Goal: Find specific page/section: Find specific page/section

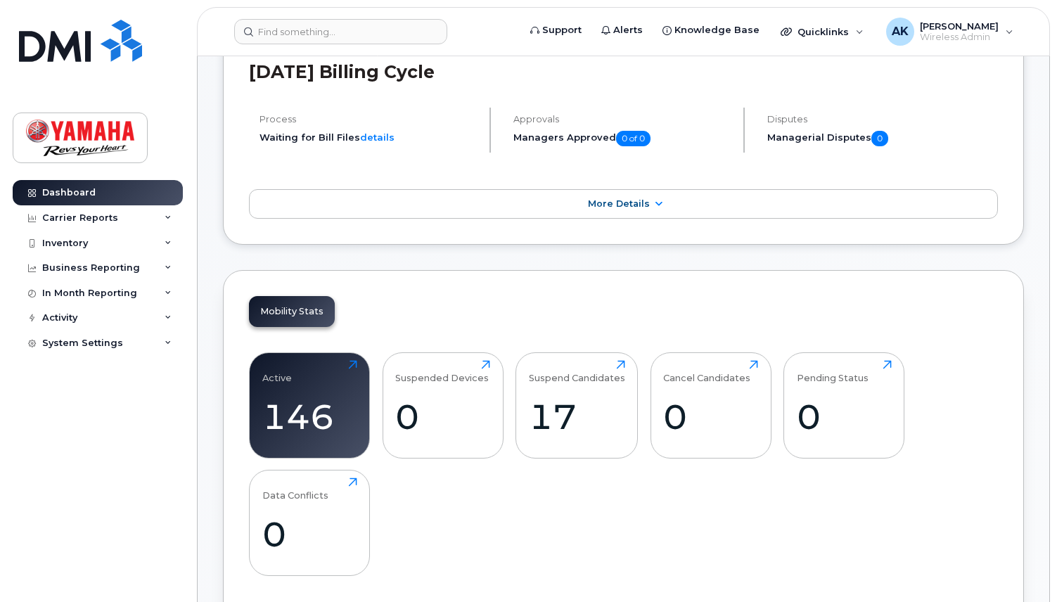
scroll to position [281, 0]
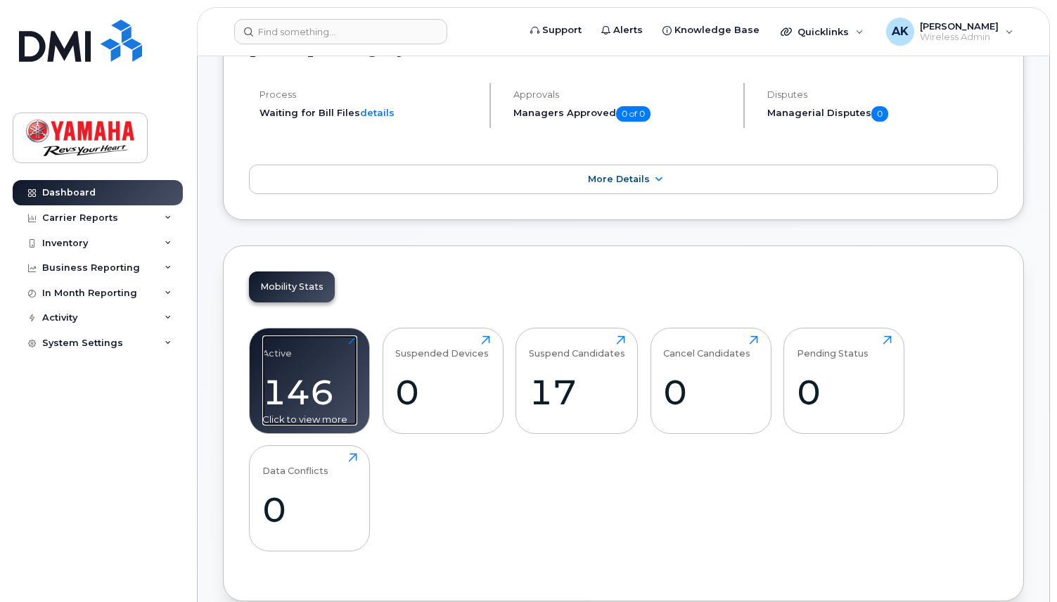
click at [342, 374] on div "146" at bounding box center [309, 392] width 95 height 42
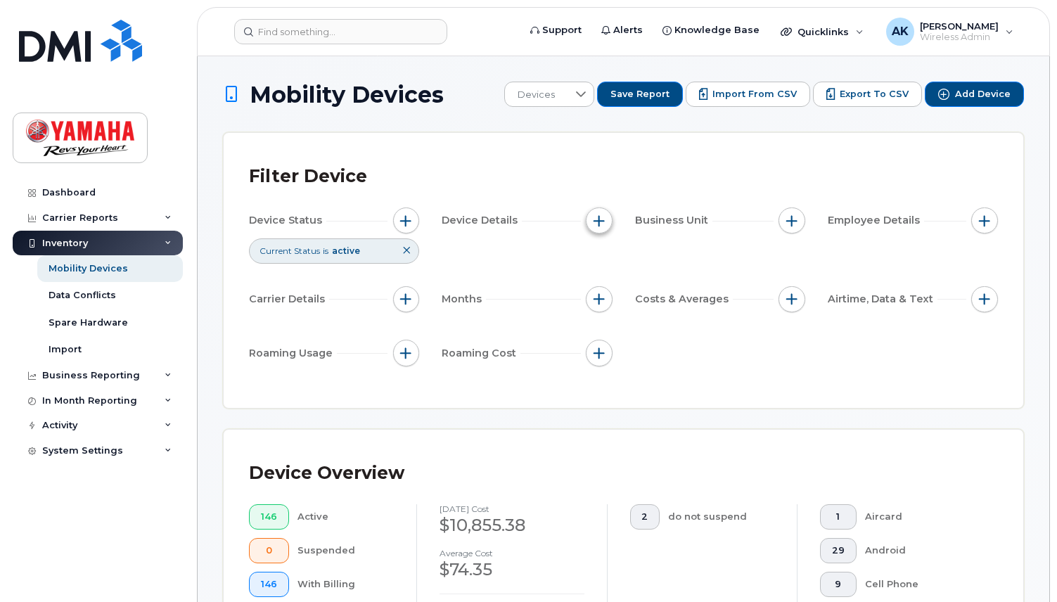
click at [599, 216] on span "button" at bounding box center [599, 220] width 11 height 11
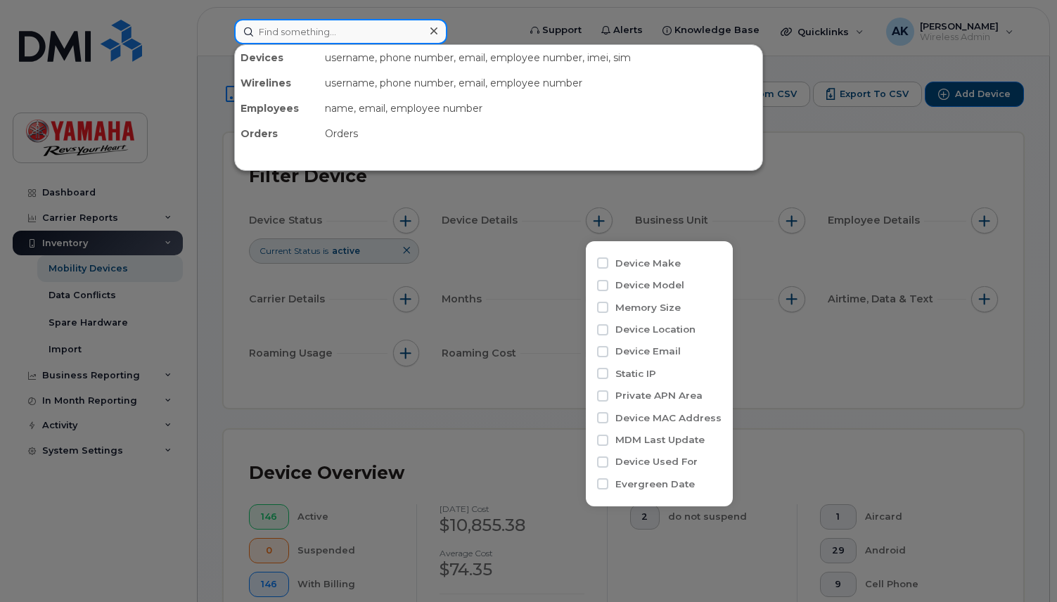
click at [402, 33] on input at bounding box center [340, 31] width 213 height 25
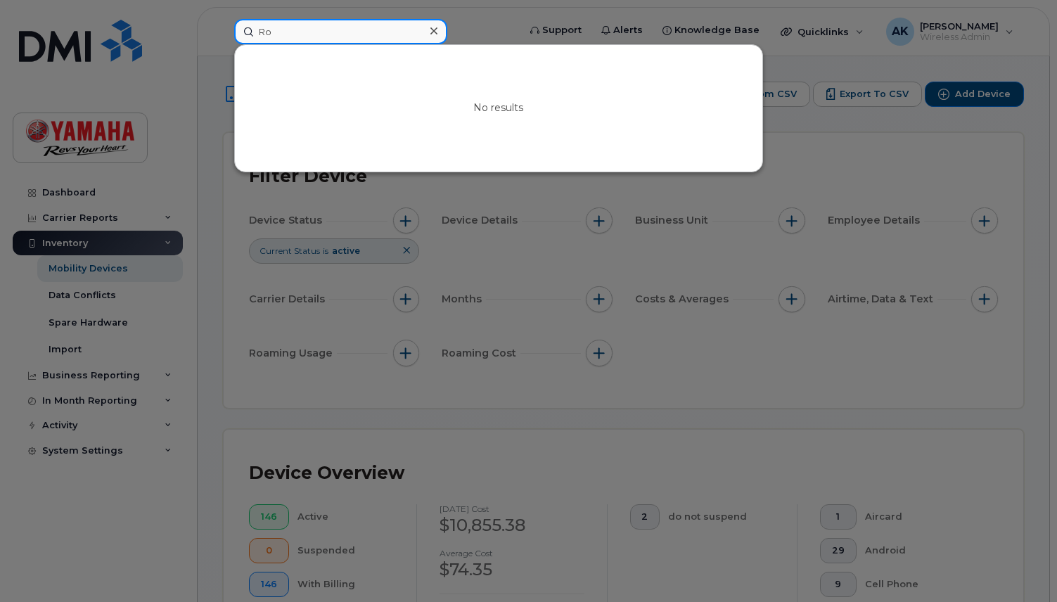
type input "R"
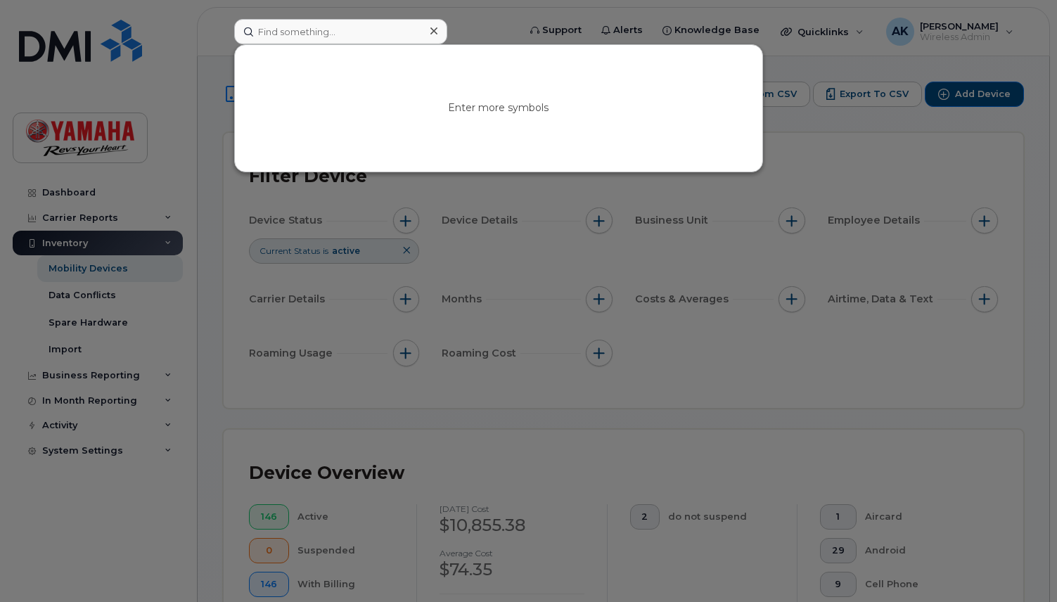
click at [120, 549] on div at bounding box center [528, 301] width 1057 height 602
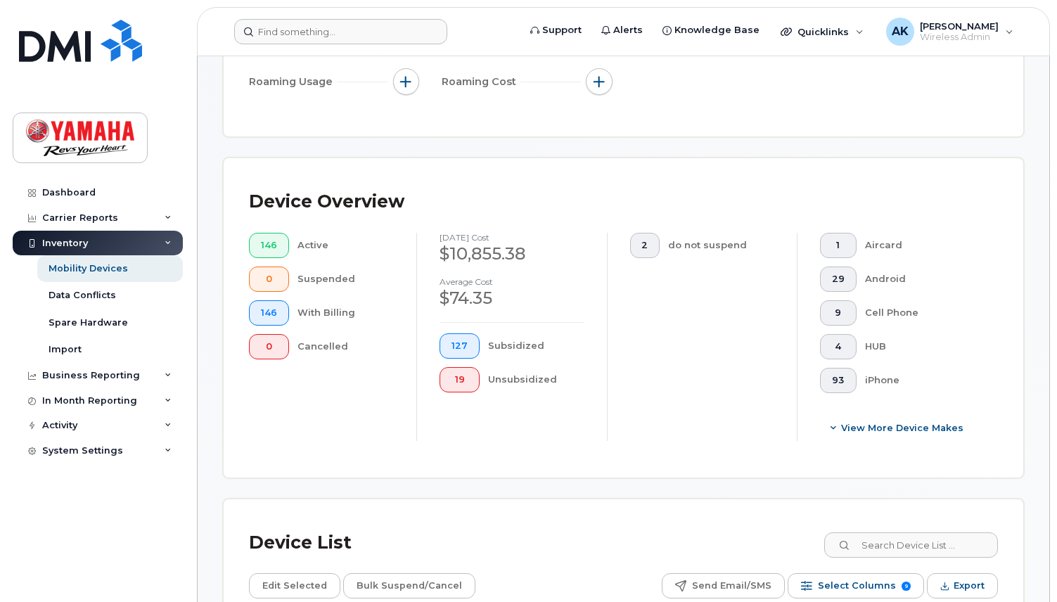
scroll to position [281, 0]
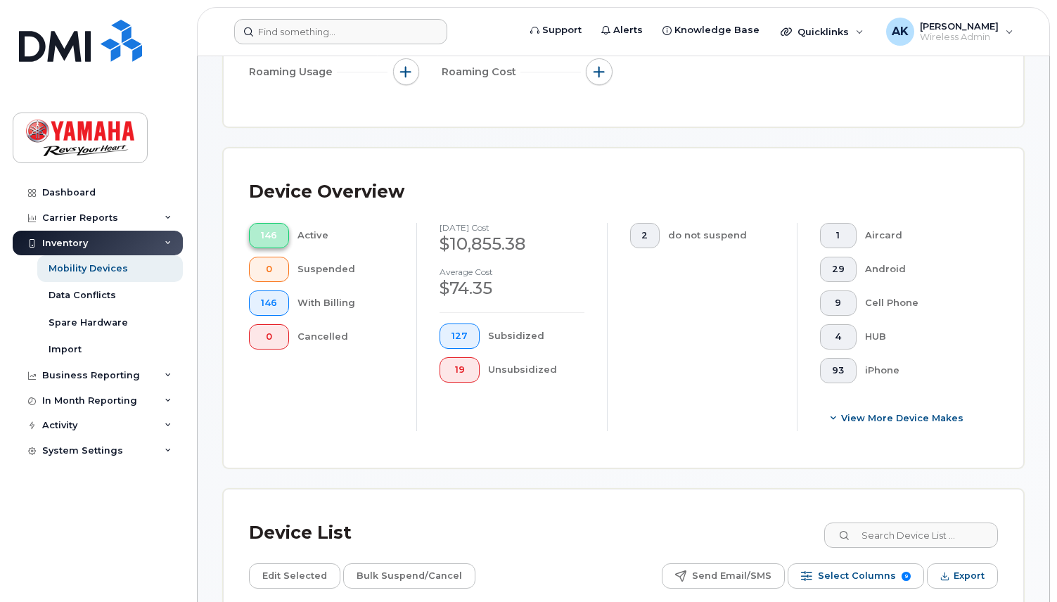
click at [267, 238] on span "146" at bounding box center [269, 235] width 16 height 11
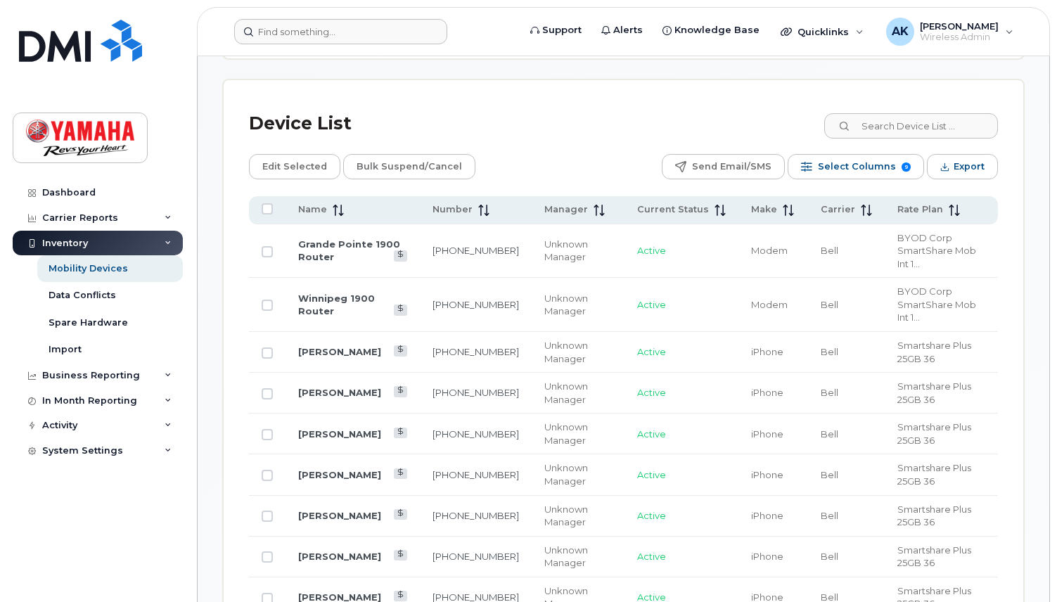
scroll to position [703, 0]
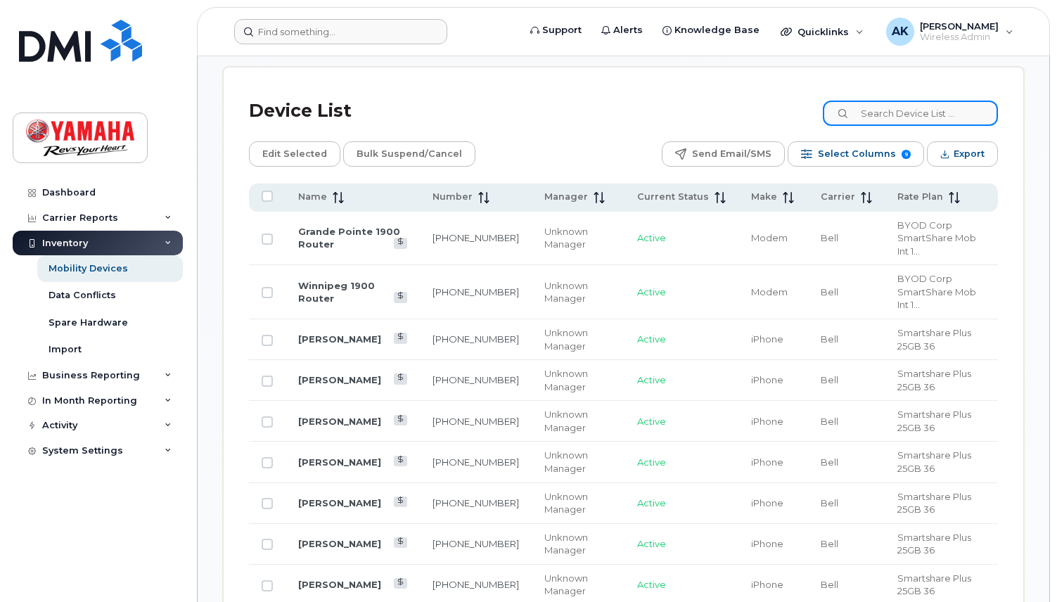
click at [895, 111] on input at bounding box center [910, 113] width 175 height 25
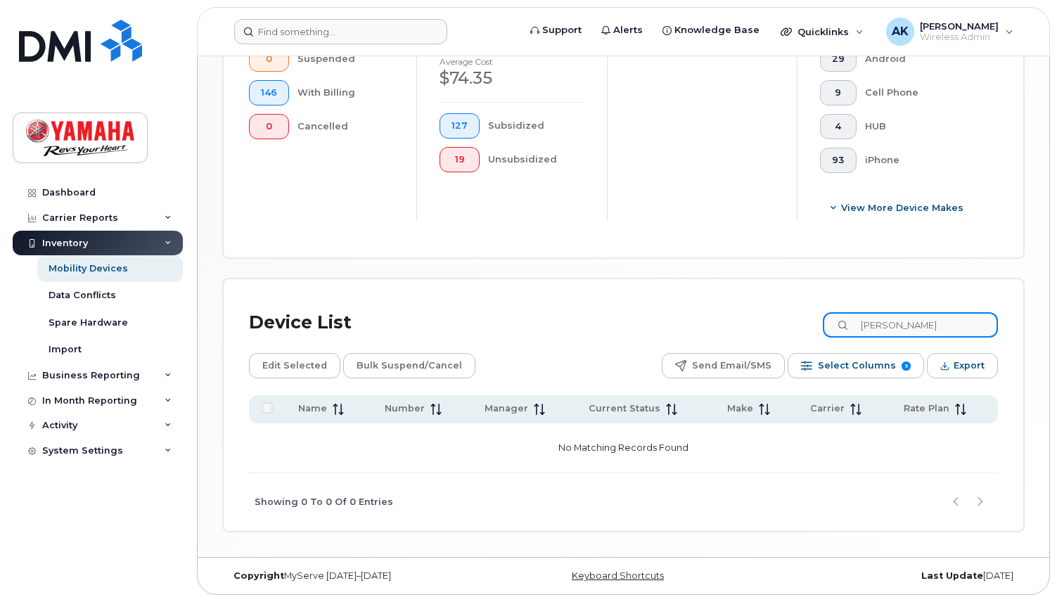
scroll to position [492, 0]
type input "r"
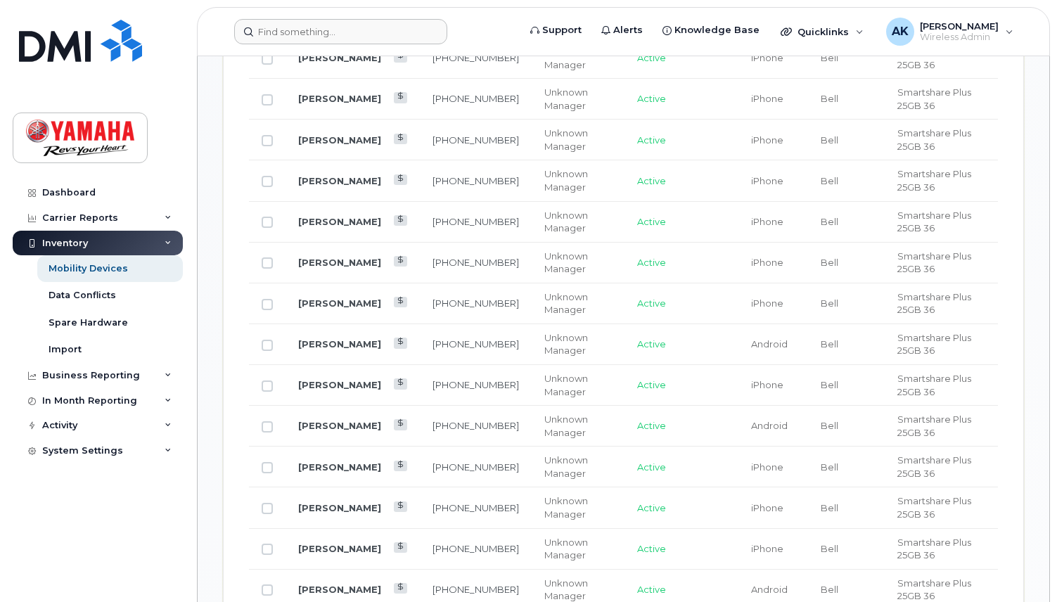
scroll to position [774, 0]
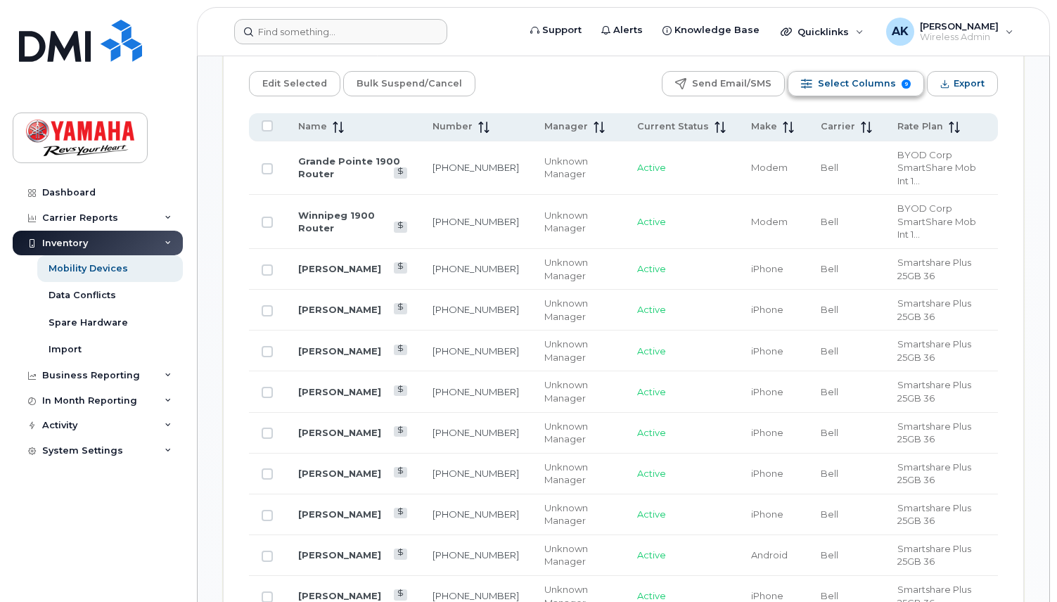
click at [833, 82] on span "Select Columns" at bounding box center [857, 83] width 78 height 21
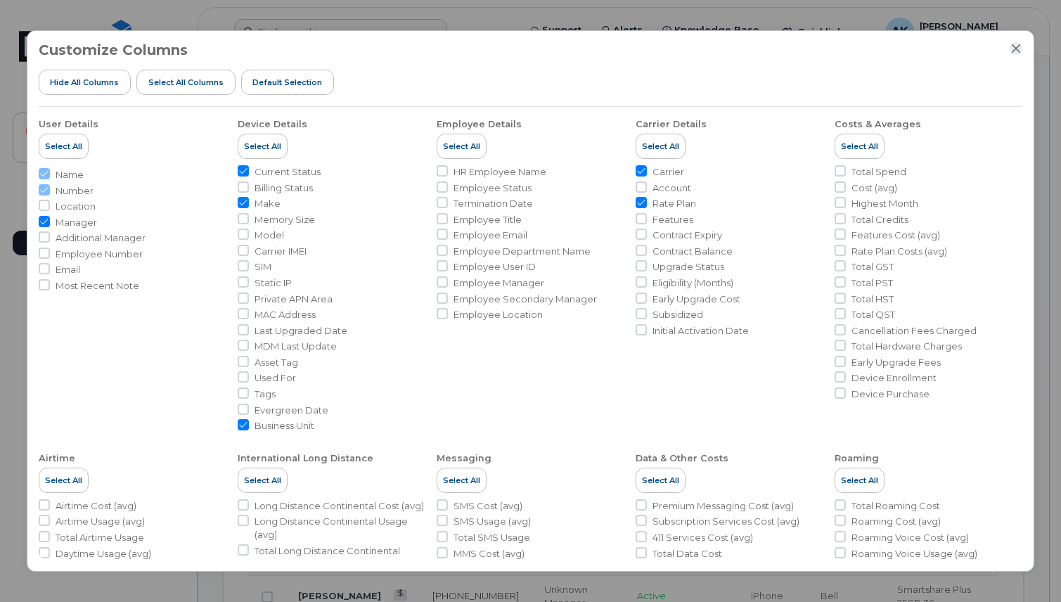
click at [1013, 48] on icon "Close" at bounding box center [1016, 48] width 11 height 11
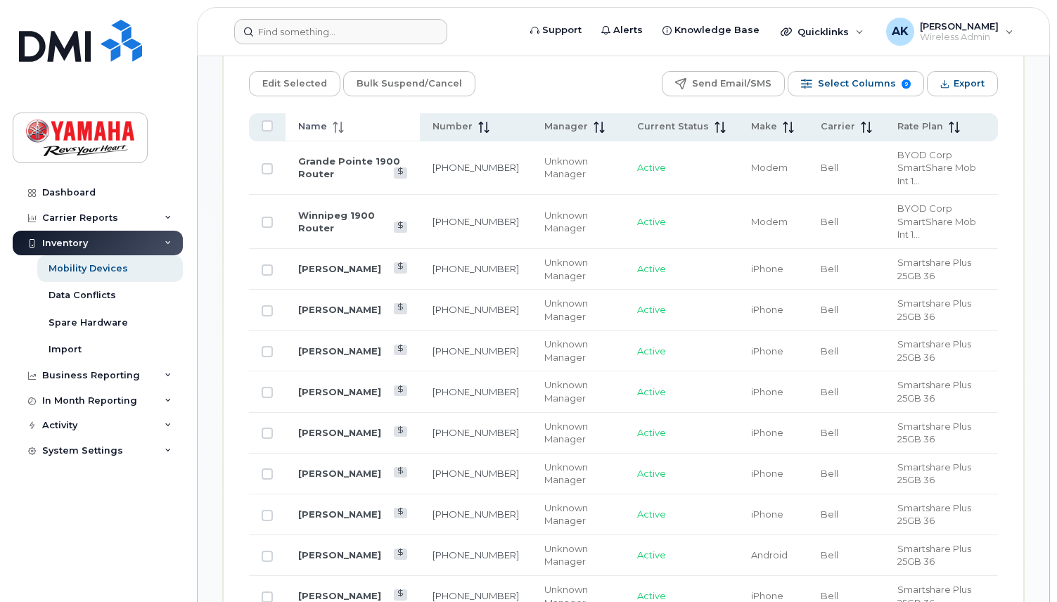
click at [333, 127] on icon at bounding box center [338, 127] width 11 height 11
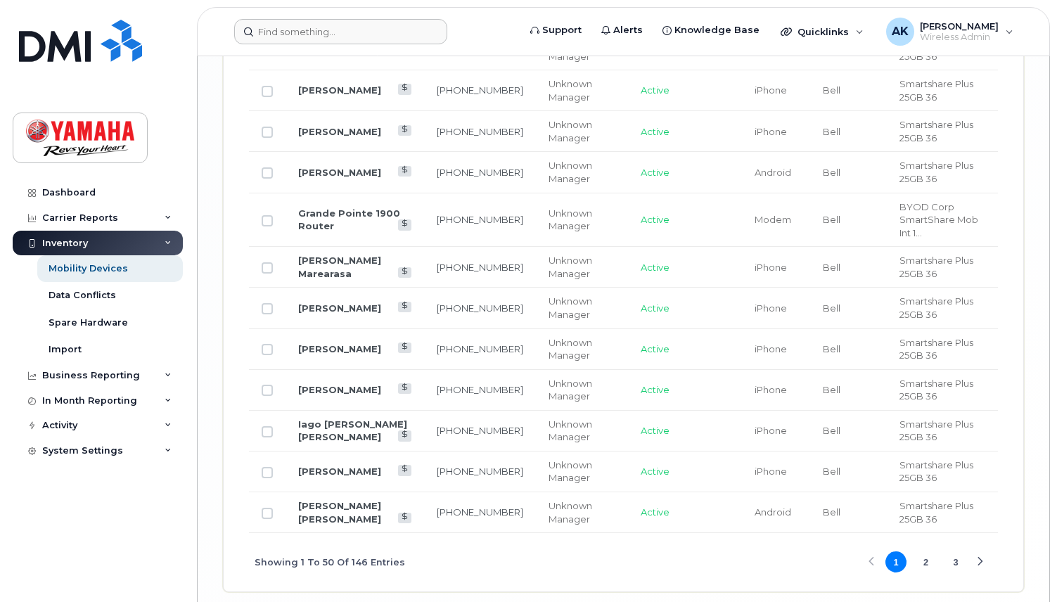
scroll to position [2486, 0]
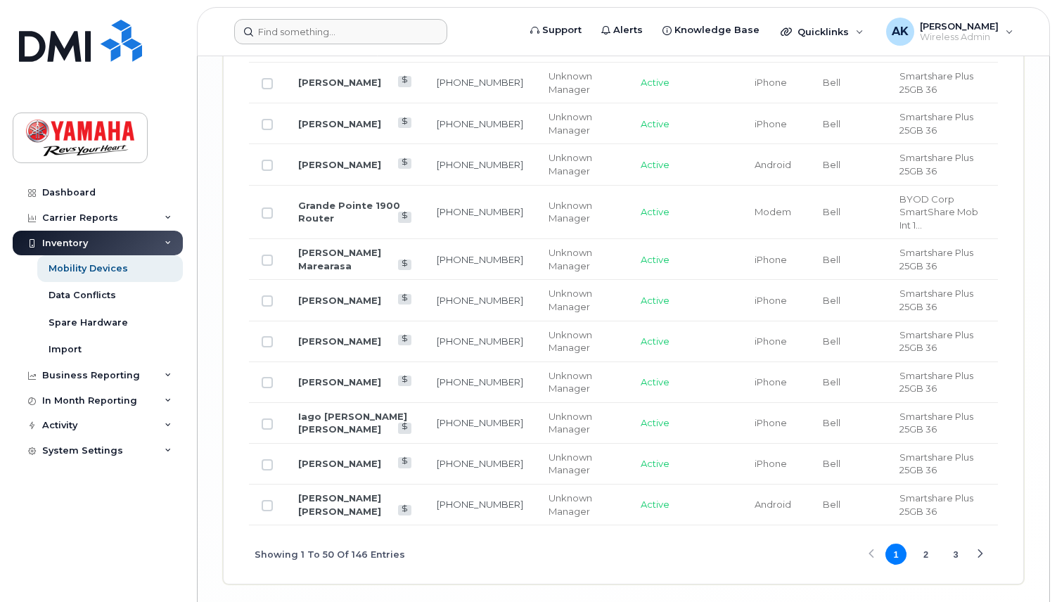
click at [924, 544] on button "2" at bounding box center [926, 554] width 21 height 21
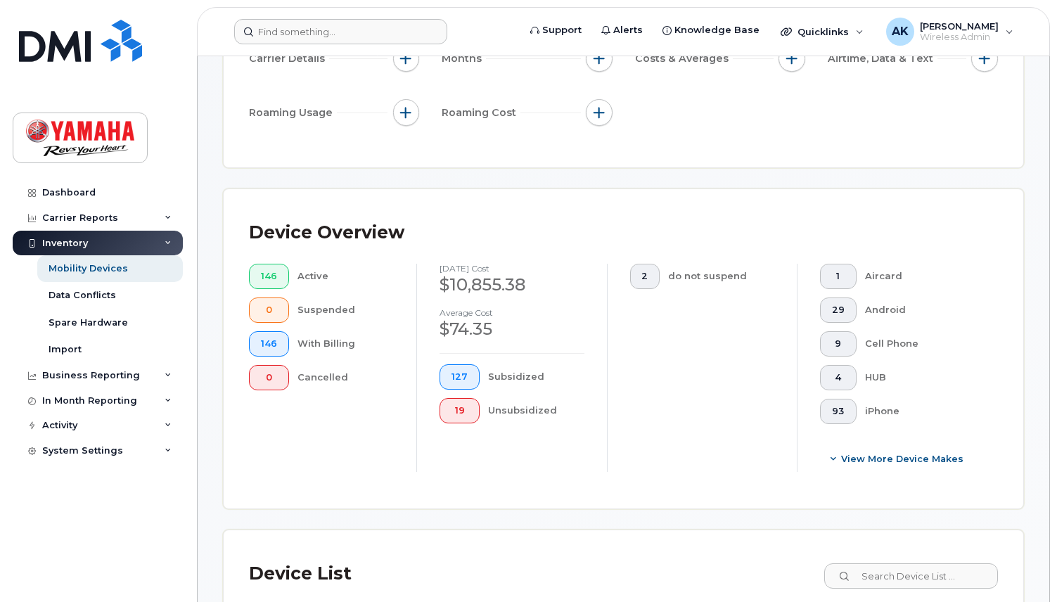
scroll to position [423, 0]
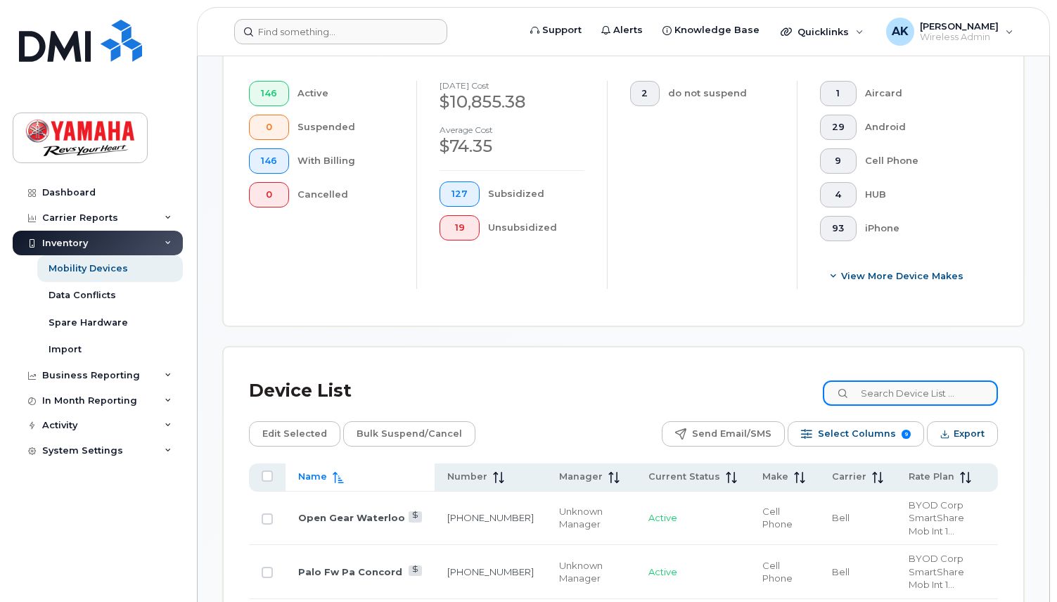
click at [899, 398] on input at bounding box center [910, 393] width 175 height 25
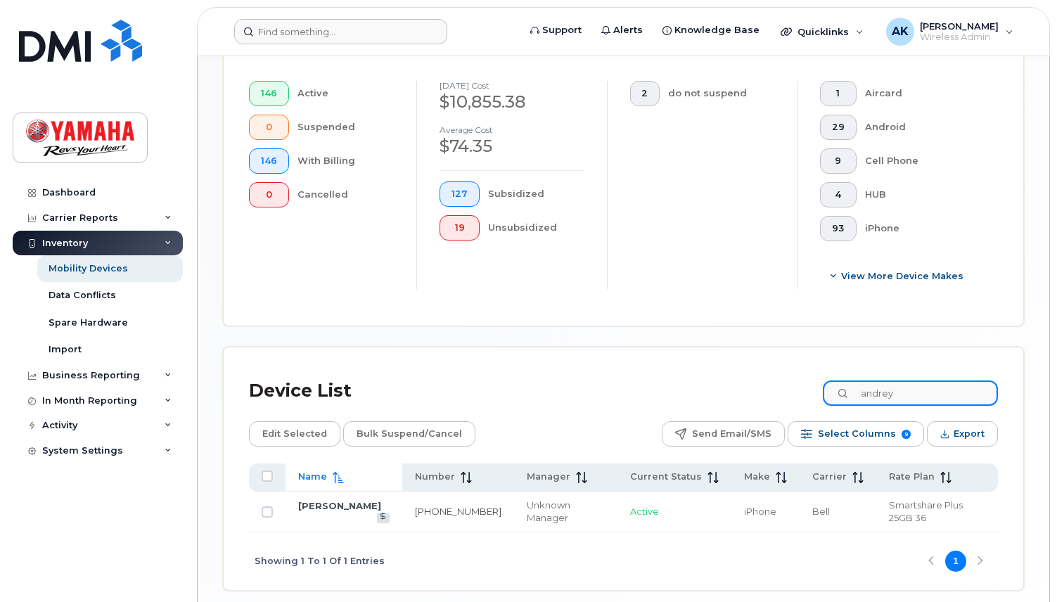
drag, startPoint x: 910, startPoint y: 392, endPoint x: 844, endPoint y: 392, distance: 65.4
click at [844, 392] on input "andrey" at bounding box center [910, 393] width 175 height 25
paste input "4374245994"
type input "4374245994"
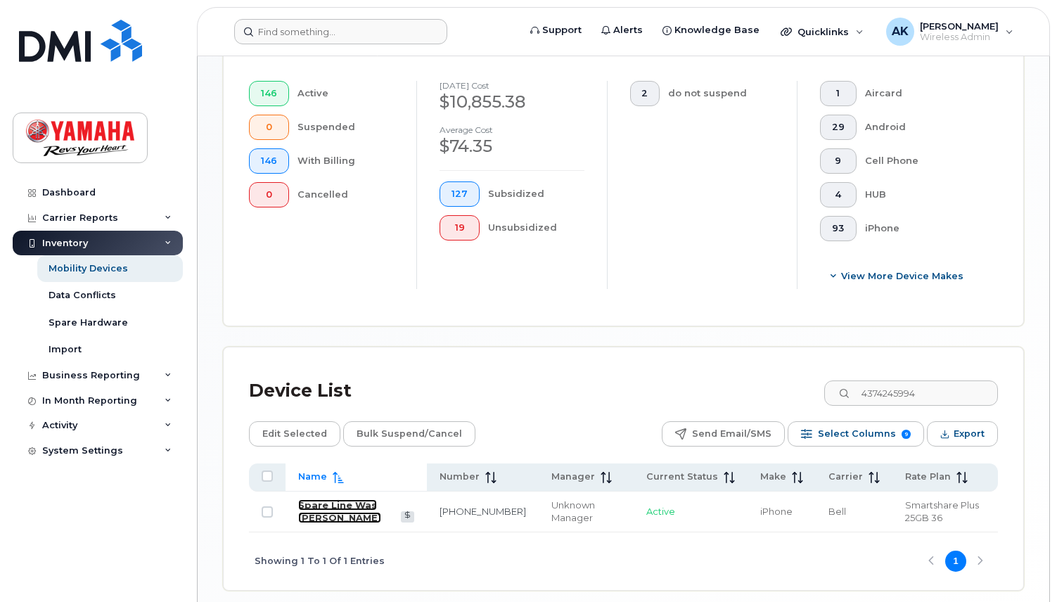
click at [370, 504] on link "Spare Line Was Andrew Schmid" at bounding box center [339, 511] width 83 height 25
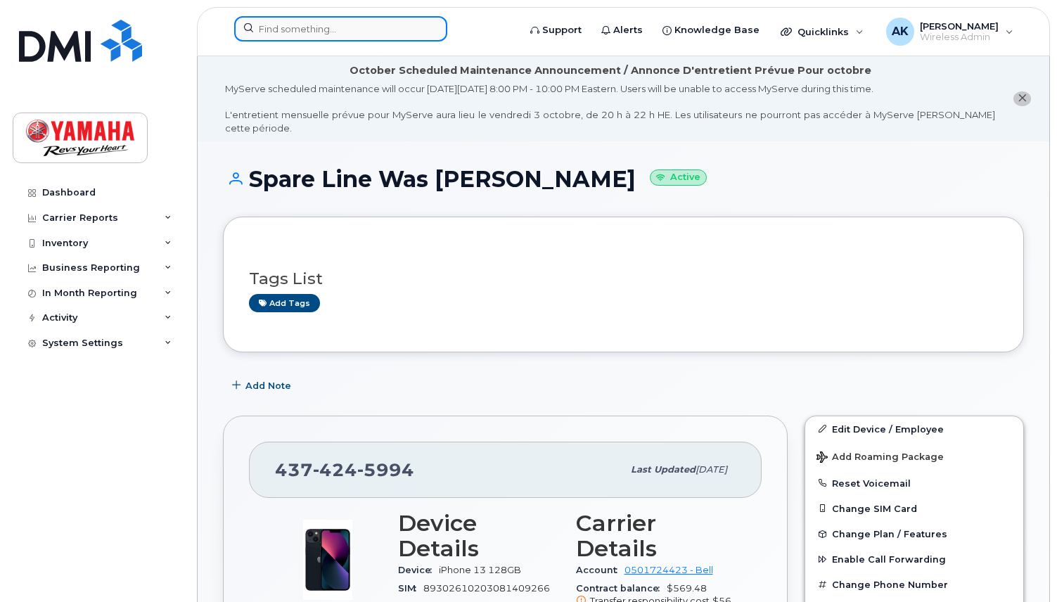
click at [313, 32] on input at bounding box center [340, 28] width 213 height 25
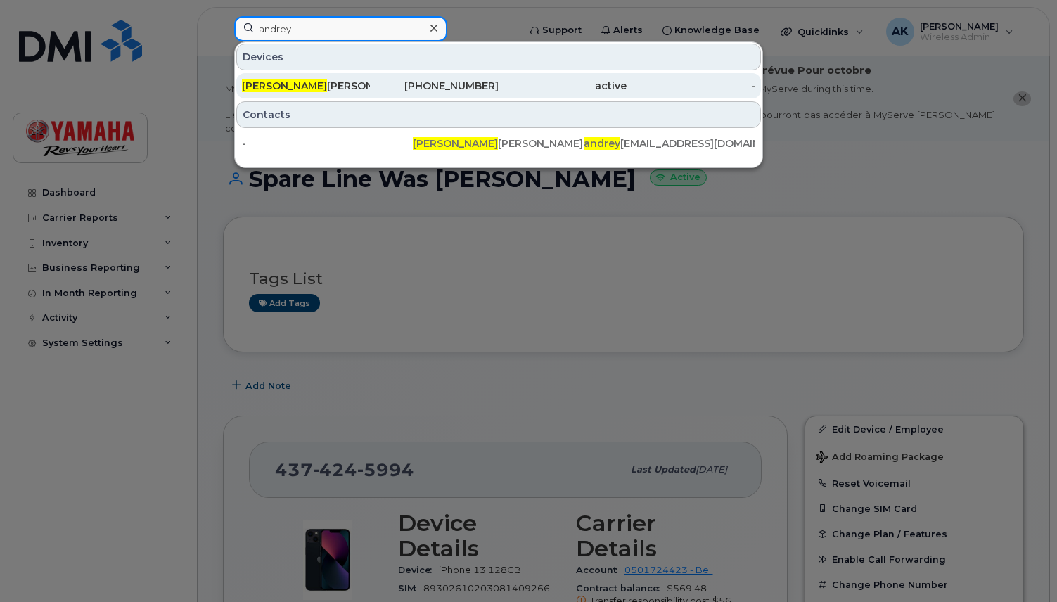
type input "andrey"
click at [274, 90] on span "Andrey" at bounding box center [284, 85] width 85 height 13
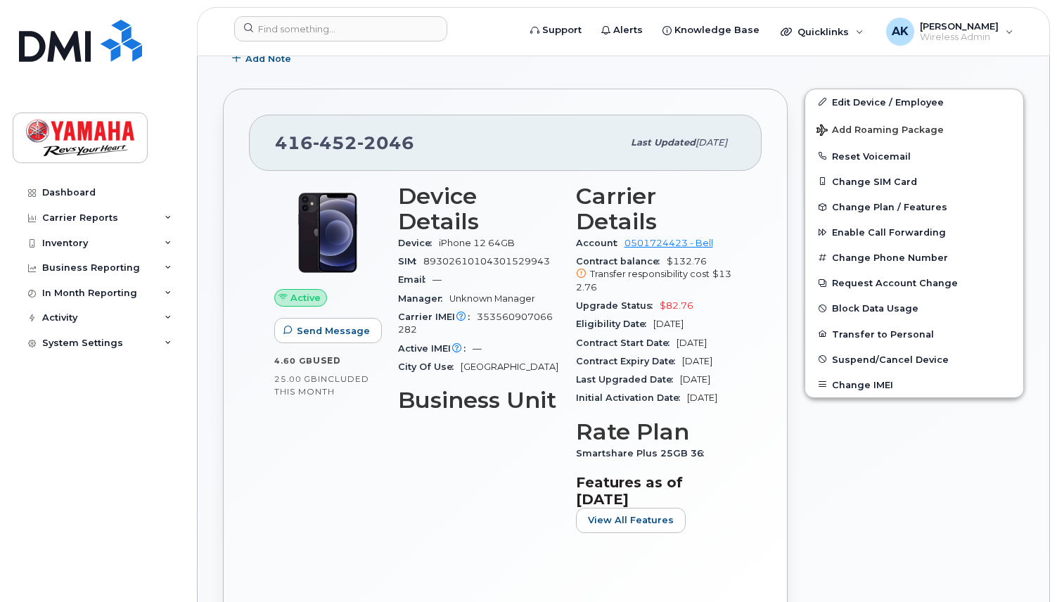
scroll to position [352, 0]
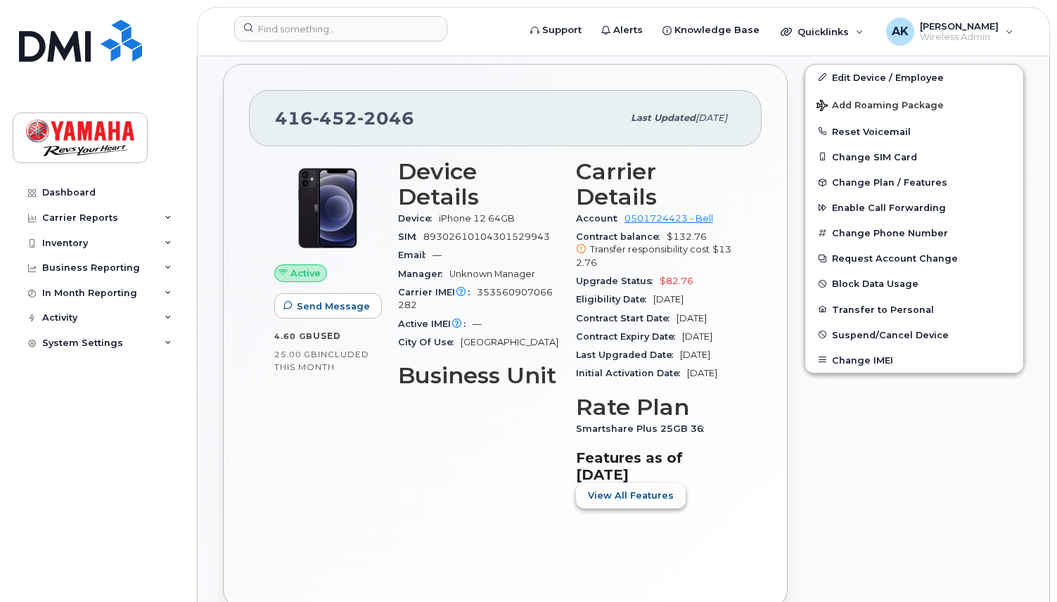
click at [628, 502] on span "View All Features" at bounding box center [631, 495] width 86 height 13
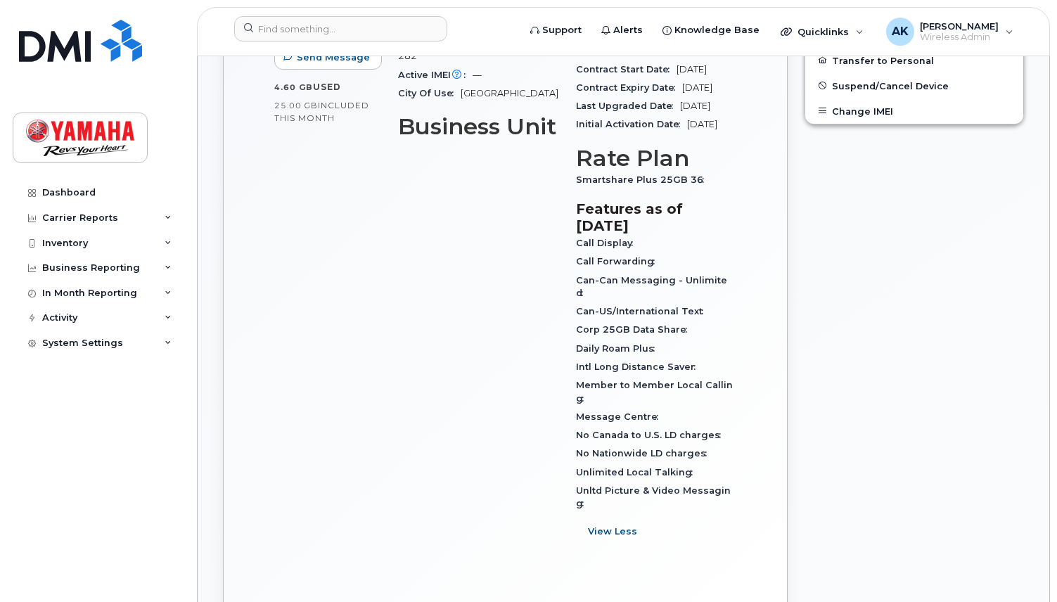
scroll to position [633, 0]
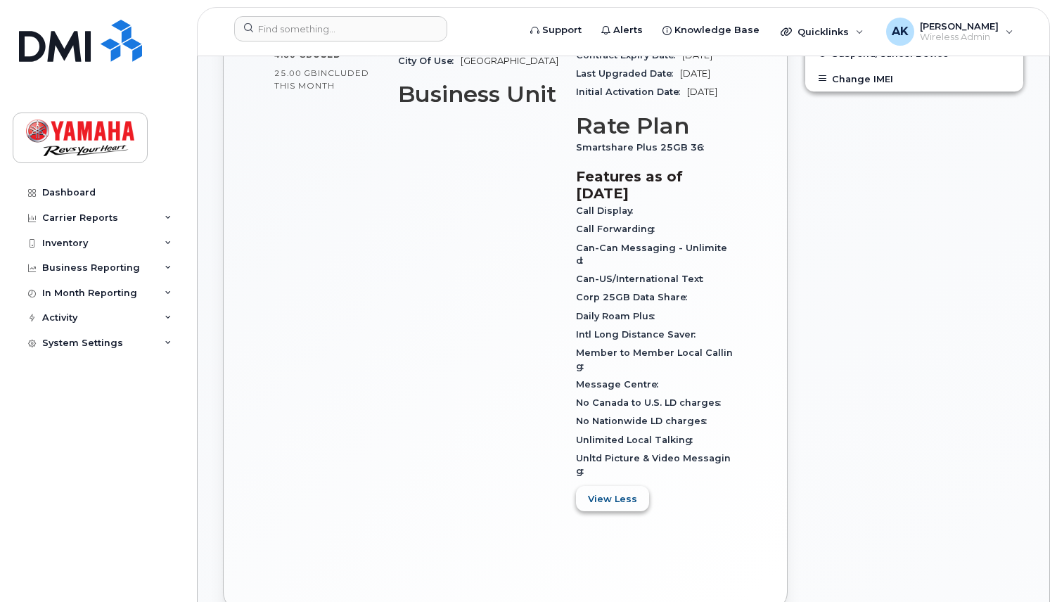
click at [628, 506] on span "View Less" at bounding box center [612, 498] width 49 height 13
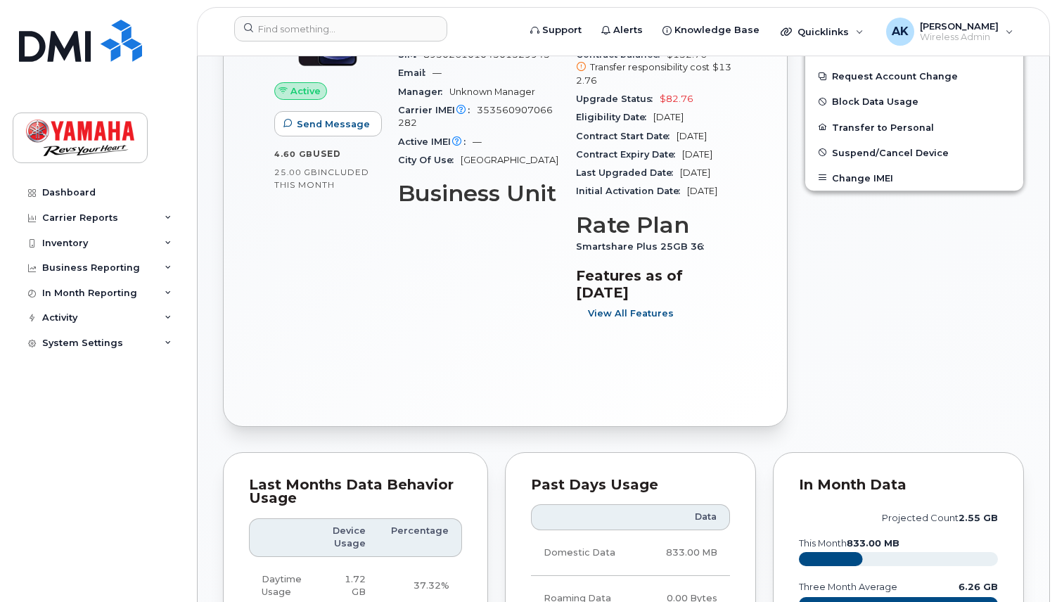
scroll to position [492, 0]
